Goal: Information Seeking & Learning: Compare options

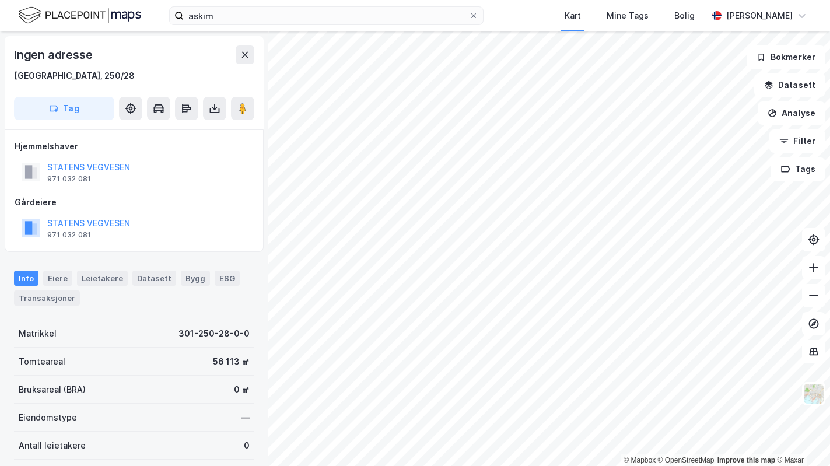
scroll to position [3, 0]
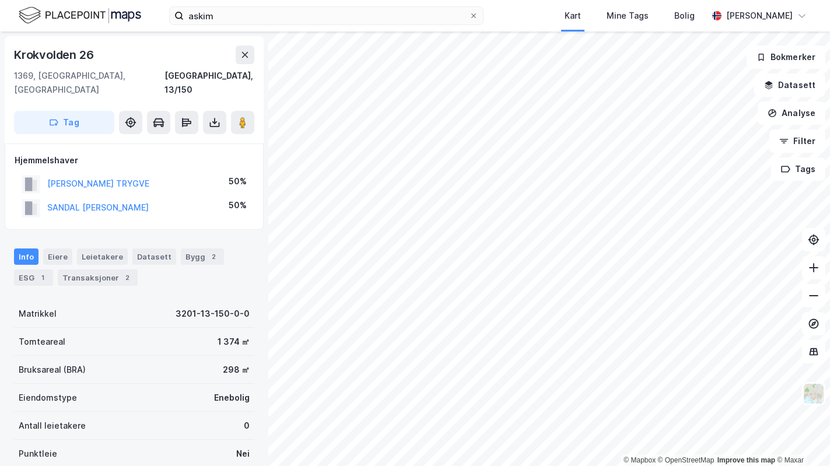
scroll to position [3, 0]
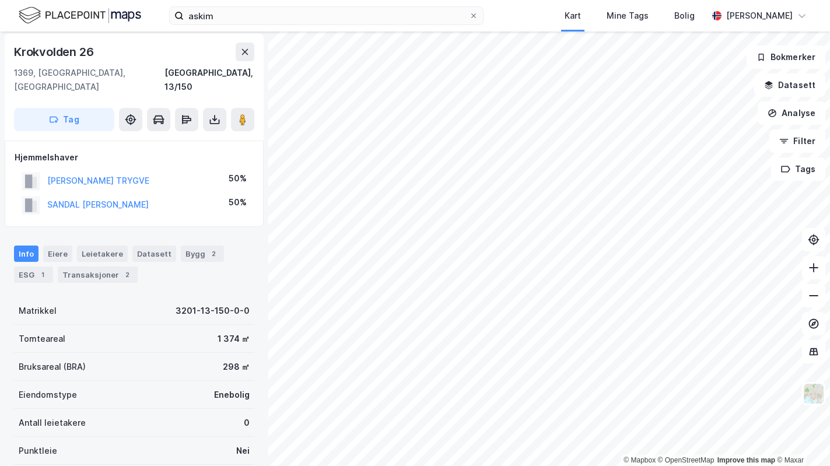
scroll to position [3, 0]
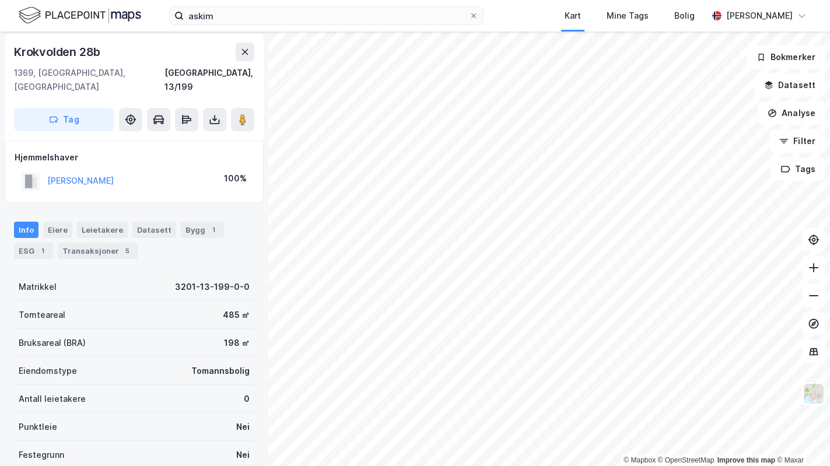
scroll to position [3, 0]
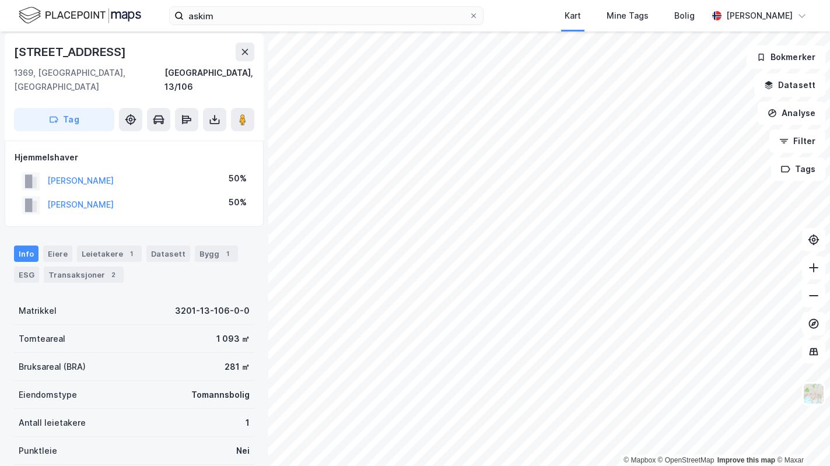
scroll to position [3, 0]
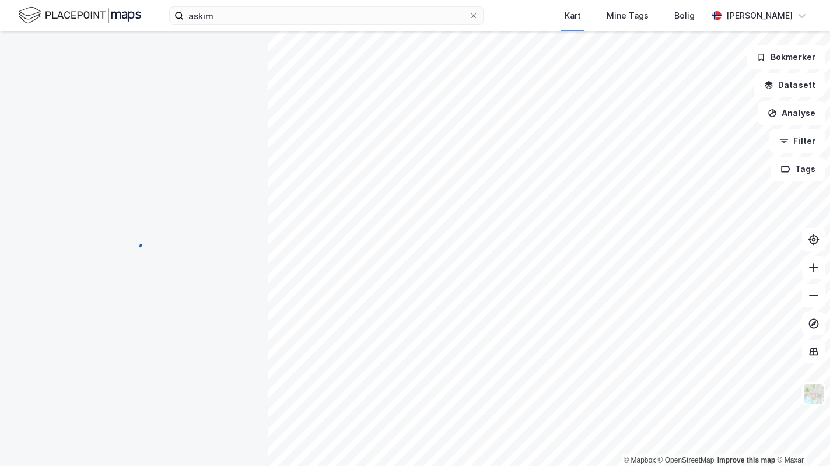
scroll to position [3, 0]
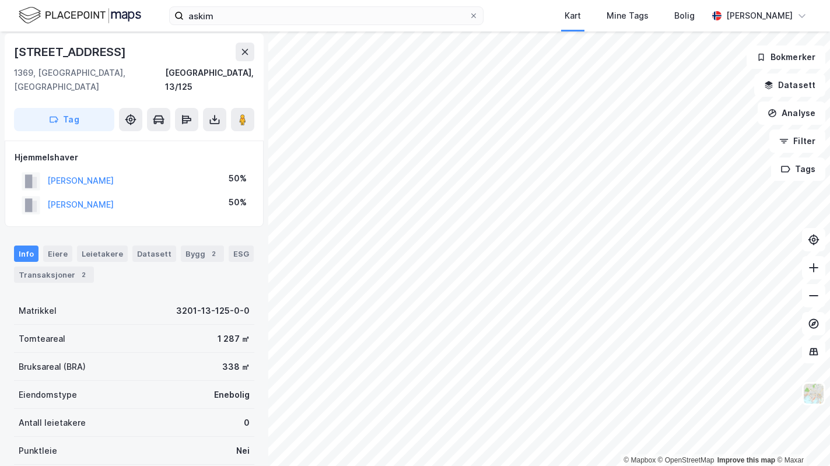
scroll to position [3, 0]
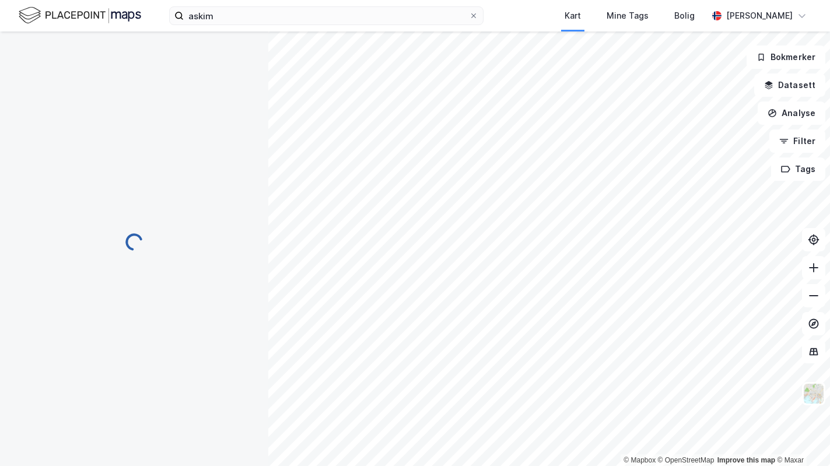
scroll to position [3, 0]
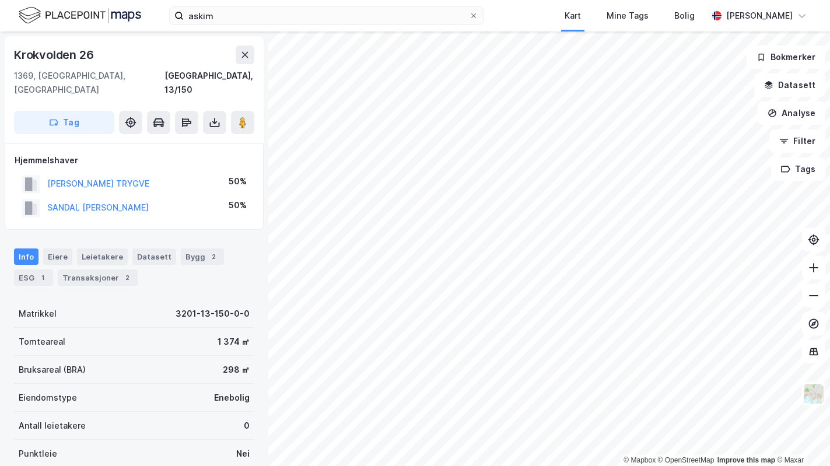
scroll to position [3, 0]
